Goal: Navigation & Orientation: Find specific page/section

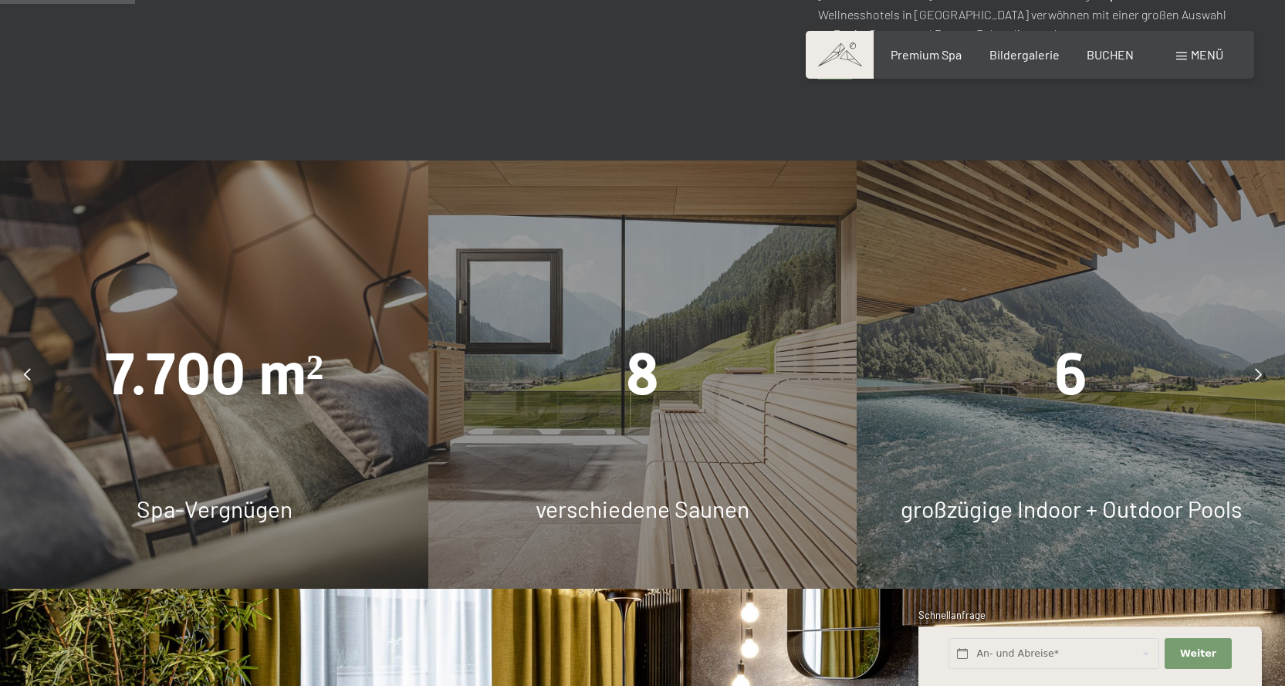
scroll to position [1158, 0]
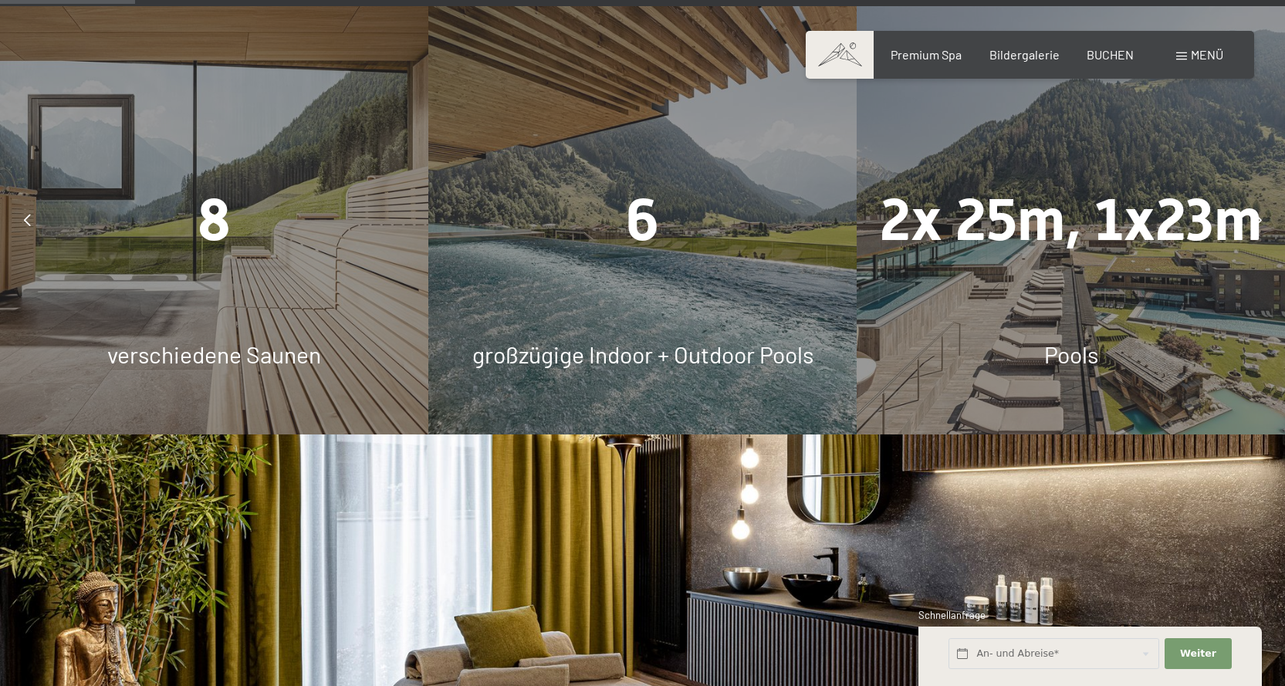
click at [657, 198] on span "6" at bounding box center [642, 220] width 33 height 68
click at [1012, 60] on div "Bildergalerie" at bounding box center [1024, 52] width 70 height 17
click at [1019, 61] on div "Bildergalerie" at bounding box center [1024, 52] width 70 height 17
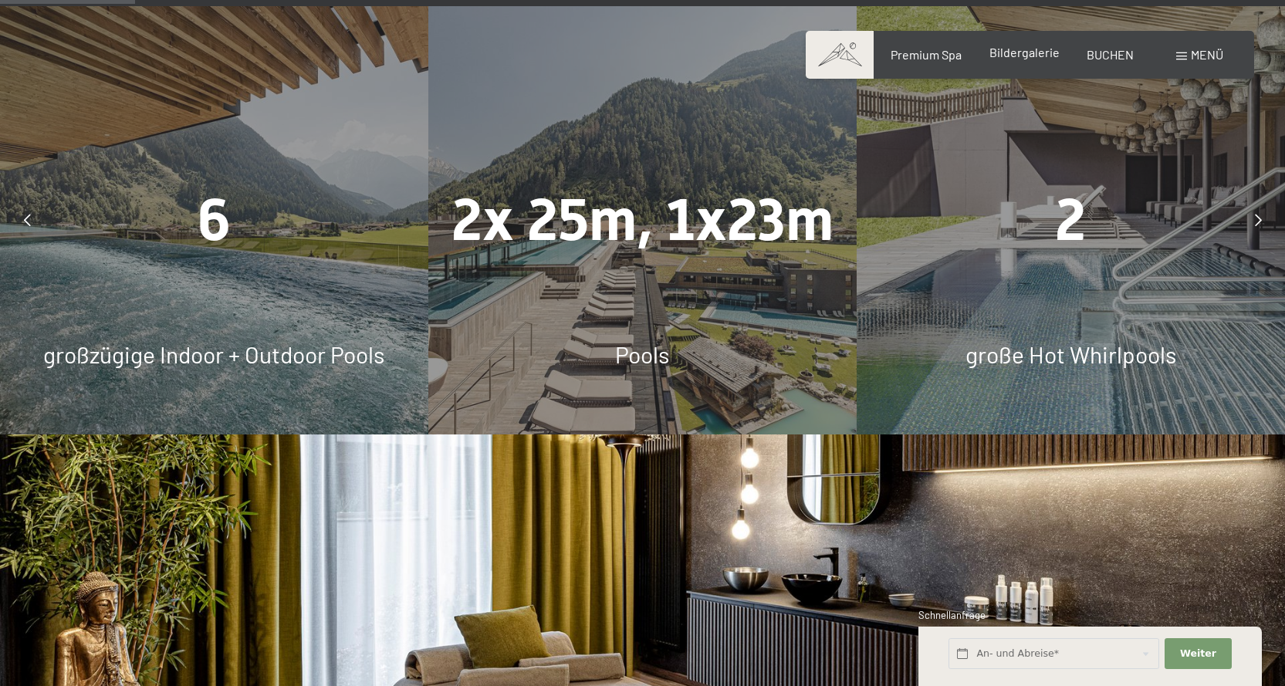
click at [1020, 53] on span "Bildergalerie" at bounding box center [1024, 52] width 70 height 15
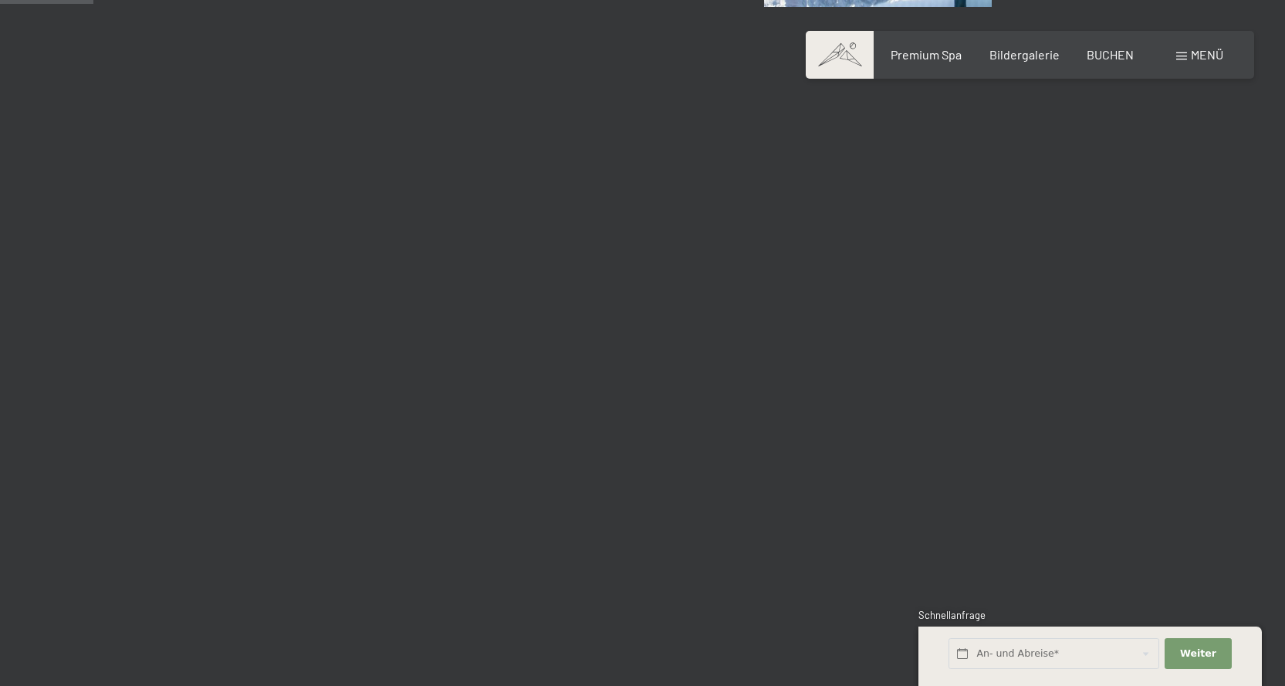
scroll to position [1312, 0]
